Goal: Information Seeking & Learning: Learn about a topic

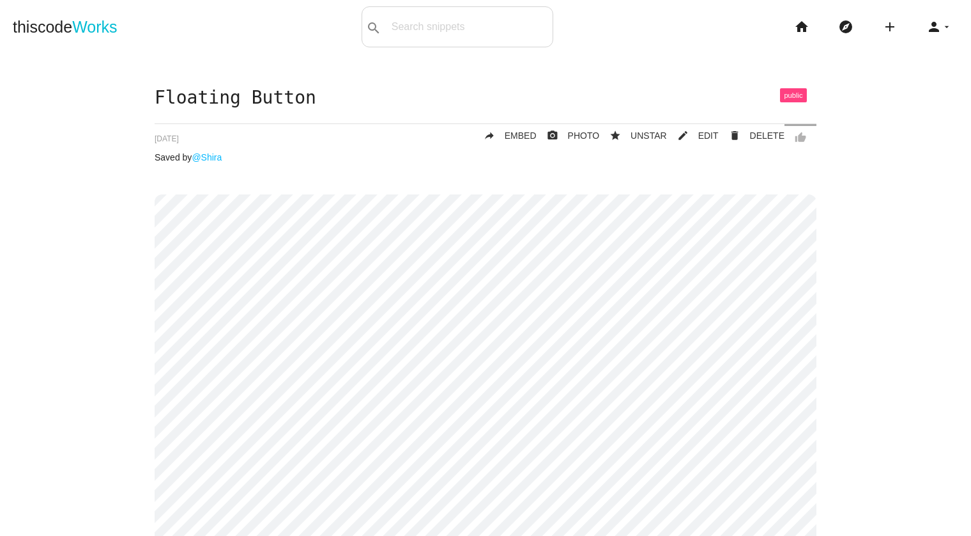
scroll to position [17, 0]
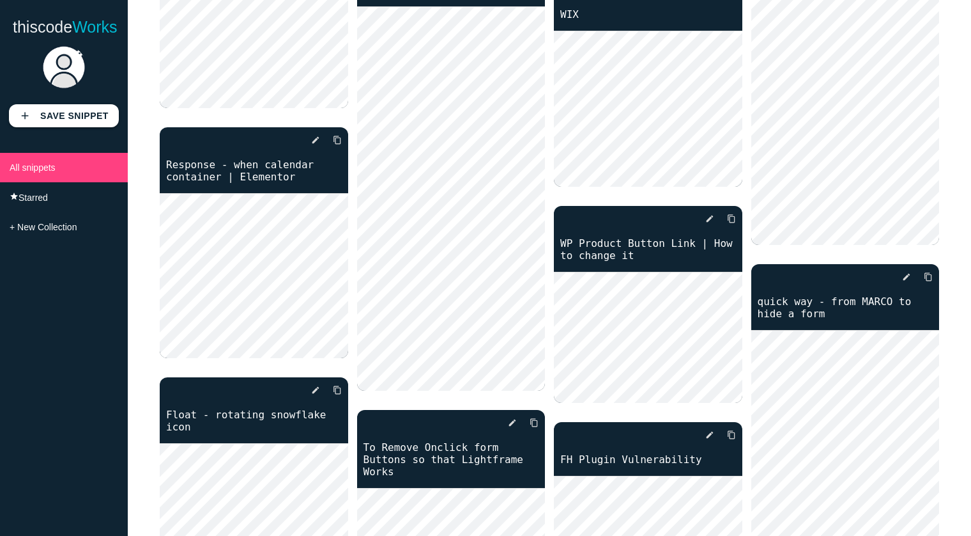
scroll to position [34, 0]
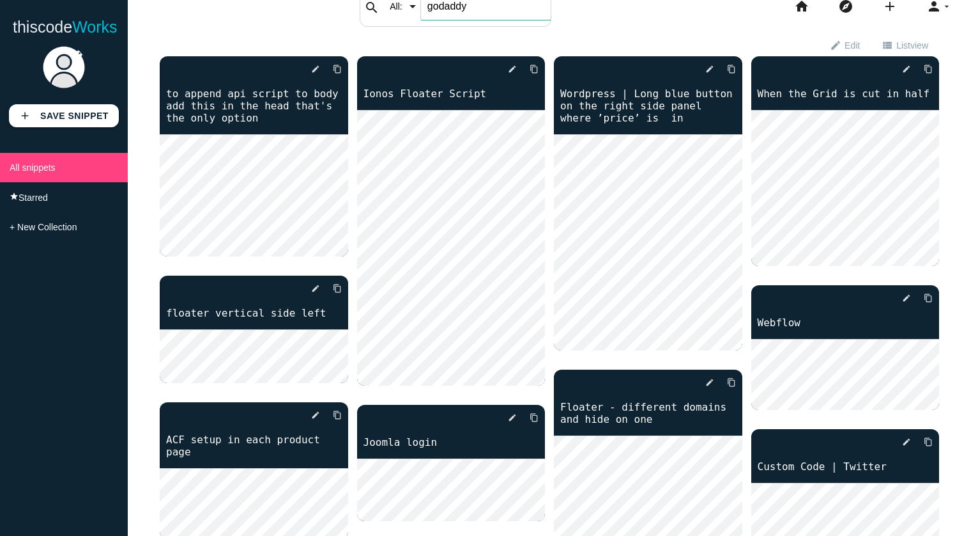
type input "godaddy"
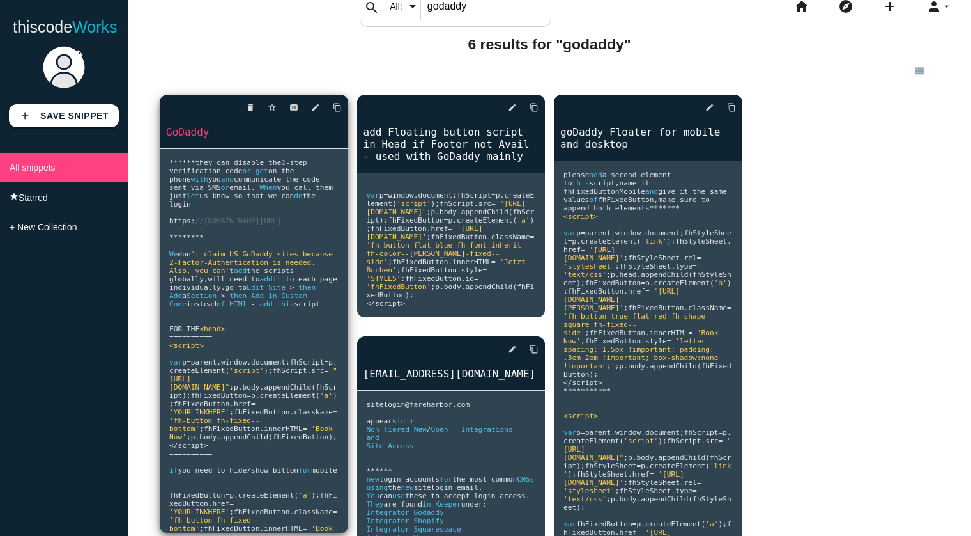
scroll to position [26, 0]
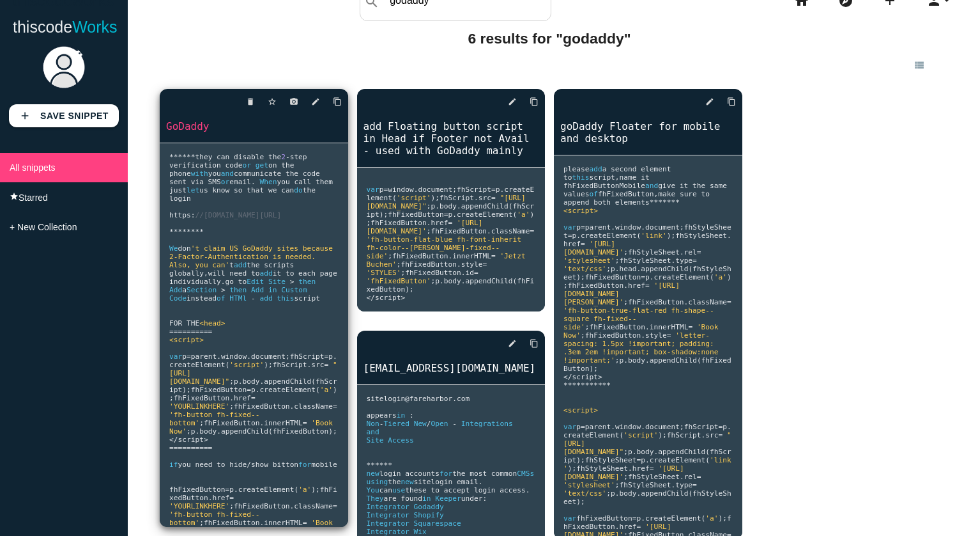
click at [236, 161] on span "they can disable the" at bounding box center [238, 157] width 86 height 8
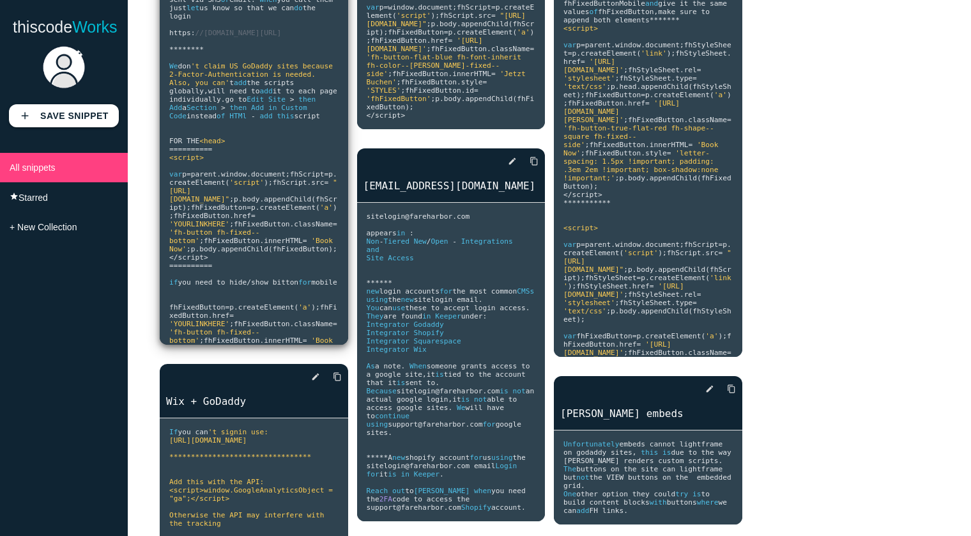
scroll to position [51, 0]
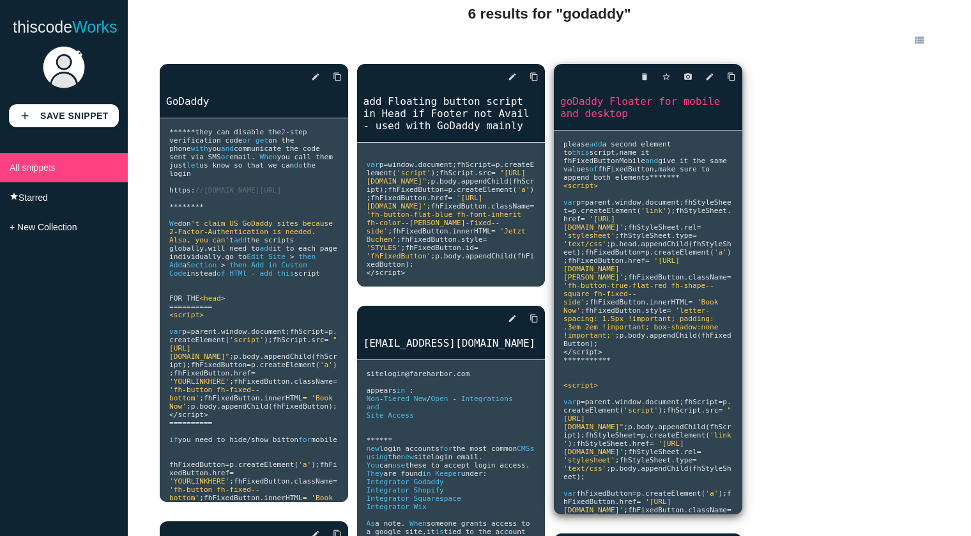
click at [615, 104] on link "goDaddy Floater for mobile and desktop" at bounding box center [648, 107] width 189 height 27
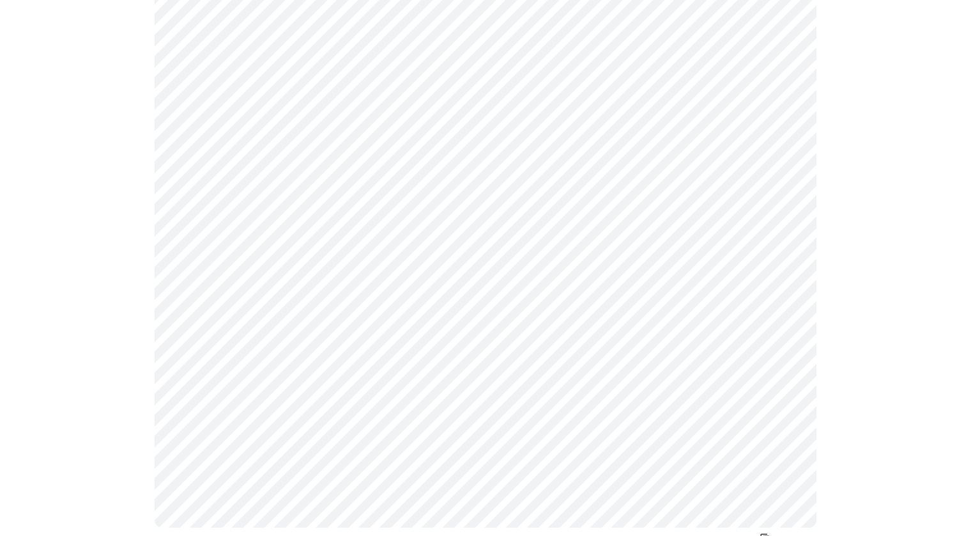
scroll to position [148, 0]
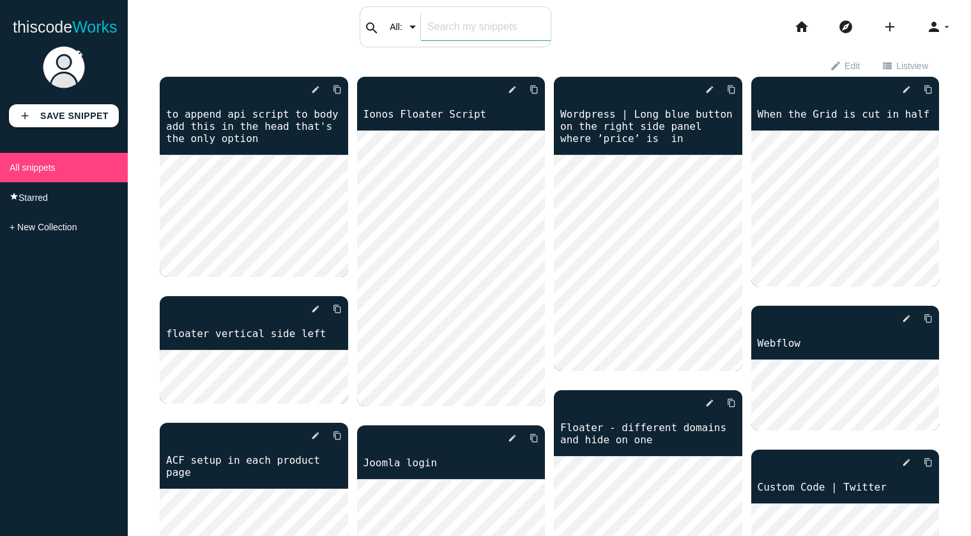
click at [439, 33] on input "text" at bounding box center [486, 26] width 130 height 27
click at [460, 31] on input "text" at bounding box center [486, 26] width 130 height 27
type input "godaddy"
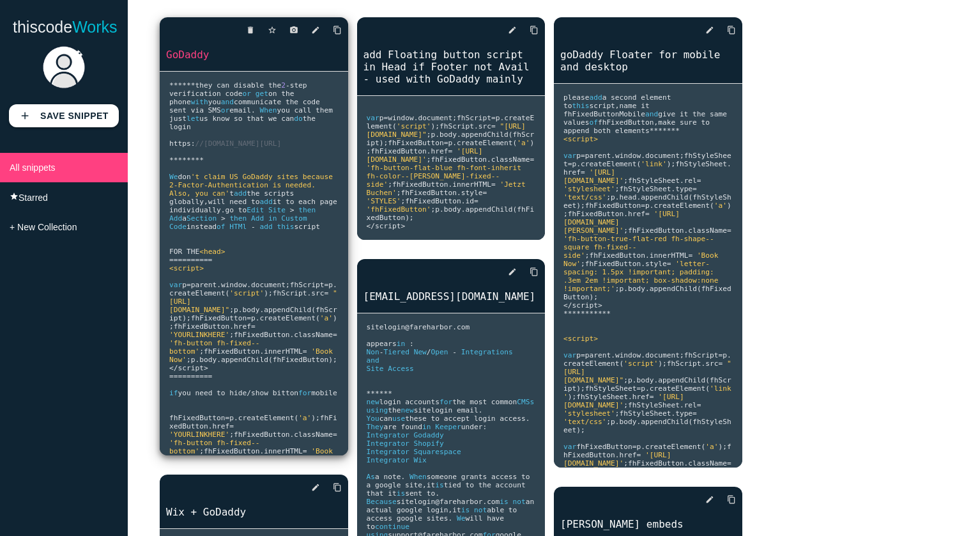
scroll to position [40, 0]
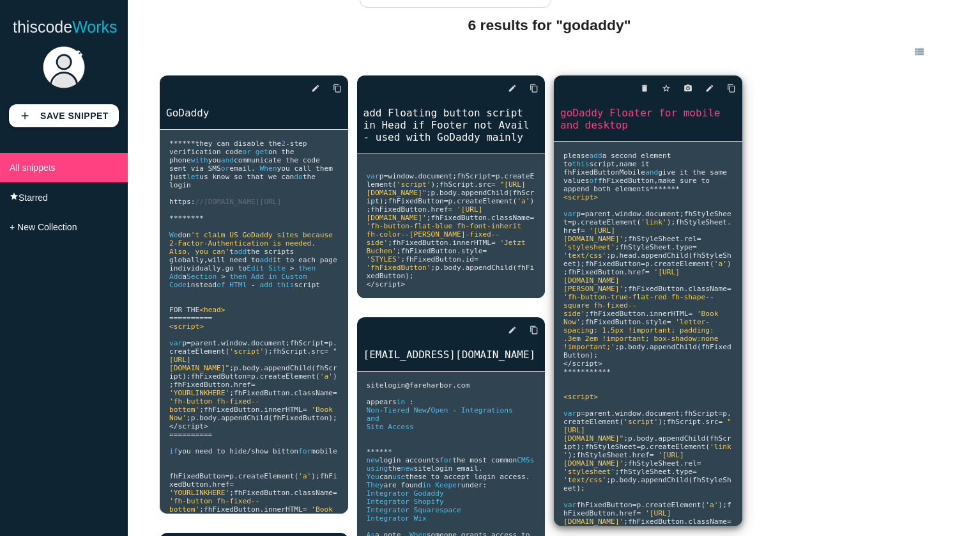
click at [632, 112] on link "goDaddy Floater for mobile and desktop" at bounding box center [648, 118] width 189 height 27
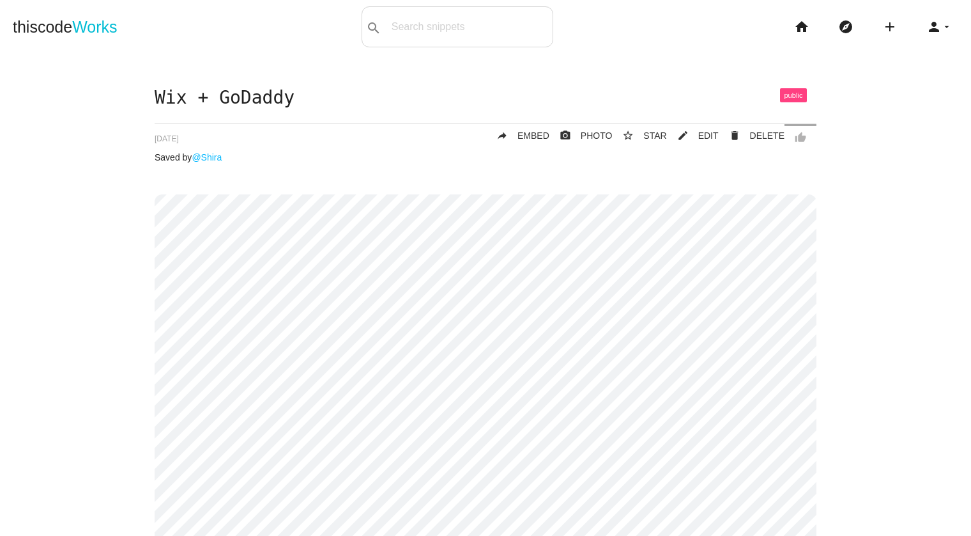
scroll to position [153, 0]
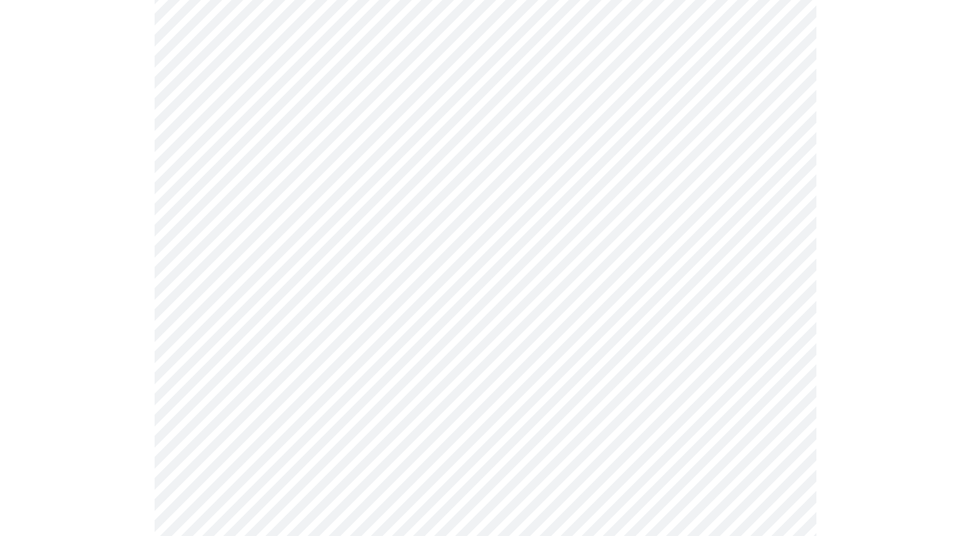
scroll to position [27, 0]
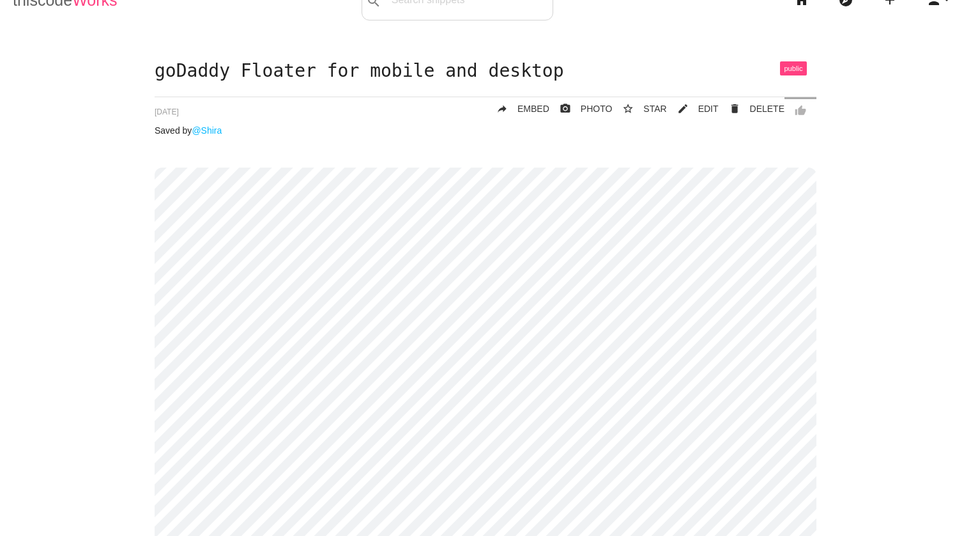
click at [29, 1] on link "thiscode Works" at bounding box center [65, 0] width 105 height 41
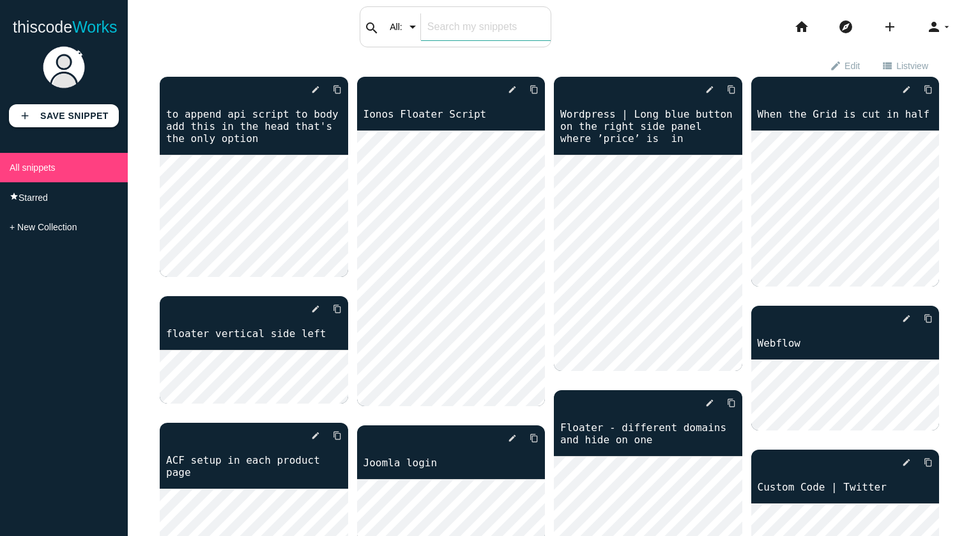
click at [481, 27] on input "text" at bounding box center [486, 26] width 130 height 27
type input "godaddy"
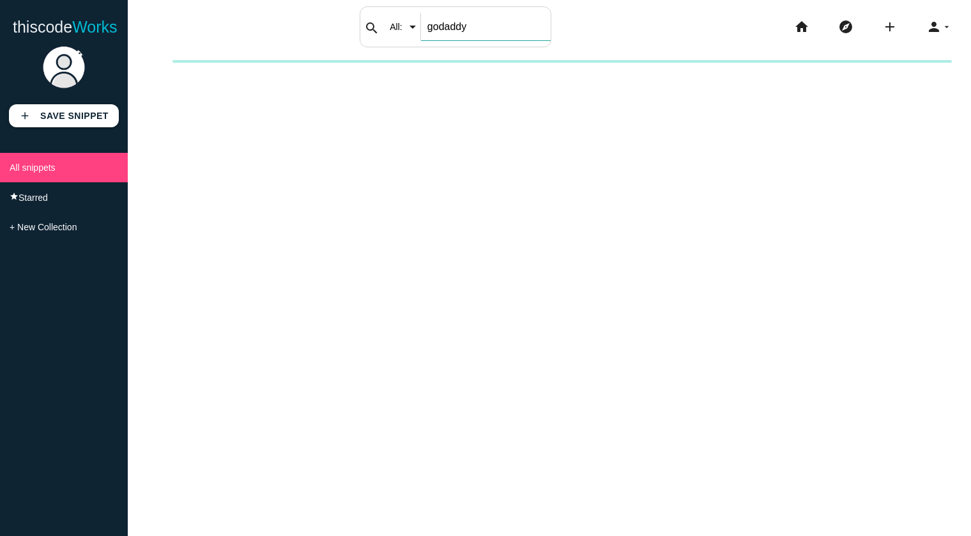
drag, startPoint x: 490, startPoint y: 28, endPoint x: 431, endPoint y: 16, distance: 60.0
click at [431, 16] on input "godaddy" at bounding box center [486, 26] width 130 height 27
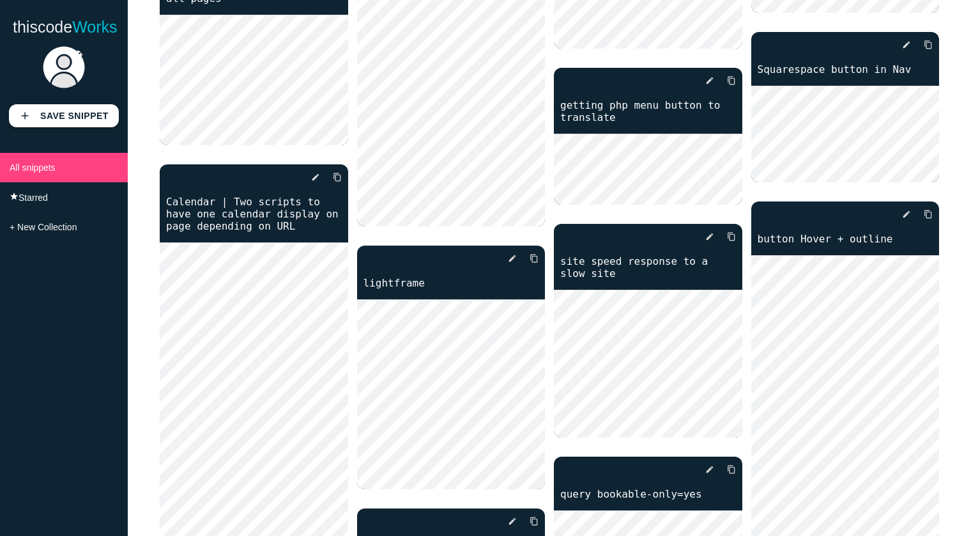
scroll to position [8695, 0]
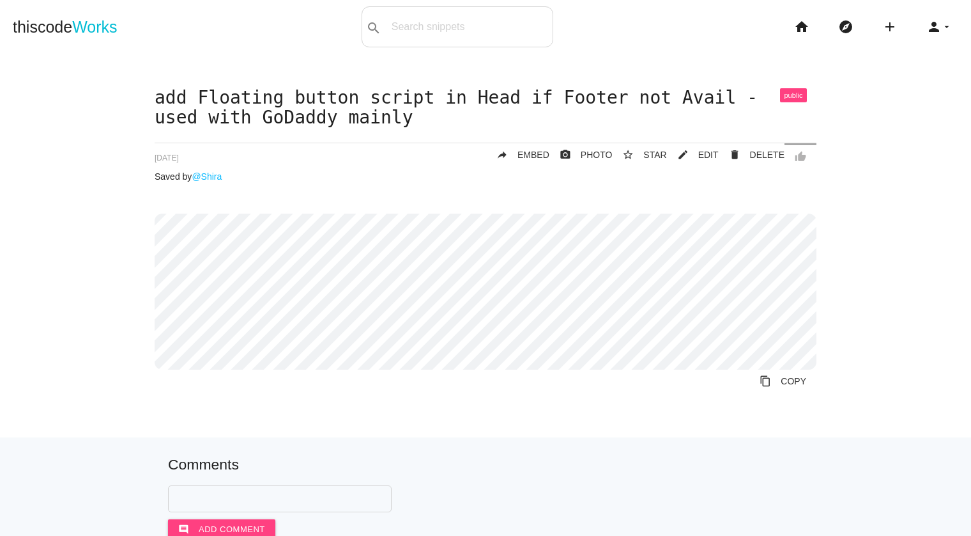
click at [192, 210] on div "add Floating button script in Head if Footer not Avail - used with GoDaddy main…" at bounding box center [486, 249] width 662 height 323
drag, startPoint x: 320, startPoint y: 391, endPoint x: 315, endPoint y: 373, distance: 17.8
click at [319, 390] on div "add Floating button script in Head if Footer not Avail - used with GoDaddy main…" at bounding box center [486, 249] width 662 height 323
click at [374, 205] on div "add Floating button script in Head if Footer not Avail - used with GoDaddy main…" at bounding box center [486, 249] width 662 height 323
